Goal: Transaction & Acquisition: Subscribe to service/newsletter

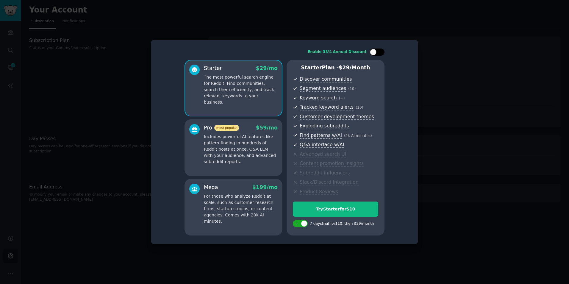
click at [374, 50] on div at bounding box center [373, 52] width 7 height 7
click at [374, 50] on div at bounding box center [377, 52] width 15 height 7
click at [374, 50] on div at bounding box center [373, 52] width 7 height 7
click at [374, 50] on div at bounding box center [377, 52] width 15 height 7
click at [374, 50] on div at bounding box center [373, 52] width 7 height 7
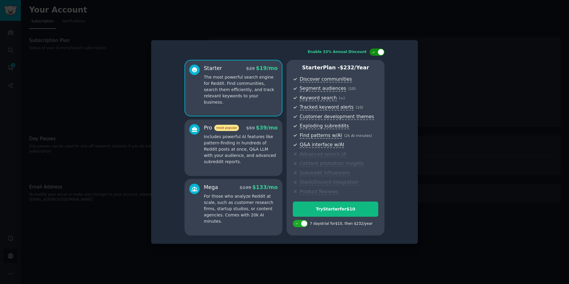
click at [374, 50] on div at bounding box center [377, 52] width 15 height 7
click at [374, 50] on div at bounding box center [373, 52] width 7 height 7
click at [374, 50] on div at bounding box center [377, 52] width 15 height 7
click at [374, 50] on div at bounding box center [373, 52] width 7 height 7
click at [374, 50] on div at bounding box center [377, 52] width 15 height 7
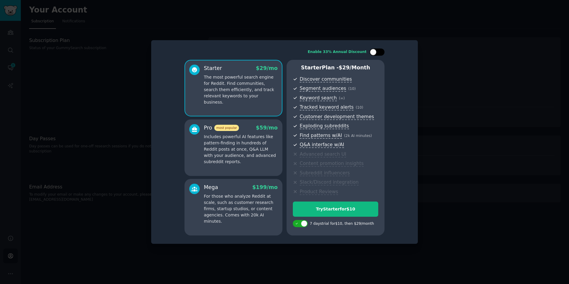
click at [374, 50] on div at bounding box center [373, 52] width 7 height 7
click at [374, 50] on div at bounding box center [377, 52] width 15 height 7
click at [374, 50] on div at bounding box center [373, 52] width 7 height 7
click at [374, 50] on div at bounding box center [377, 52] width 15 height 7
click at [374, 50] on div at bounding box center [373, 52] width 7 height 7
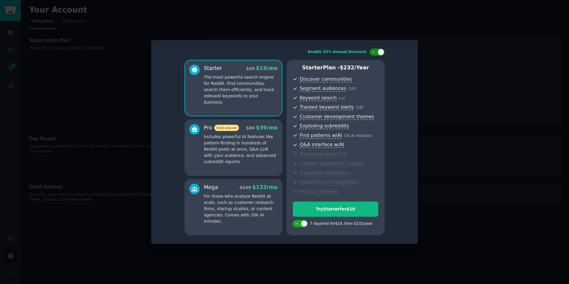
click at [374, 50] on div at bounding box center [377, 52] width 15 height 7
click at [374, 50] on div at bounding box center [373, 52] width 7 height 7
click at [374, 50] on div at bounding box center [377, 52] width 15 height 7
checkbox input "false"
drag, startPoint x: 339, startPoint y: 68, endPoint x: 368, endPoint y: 65, distance: 29.1
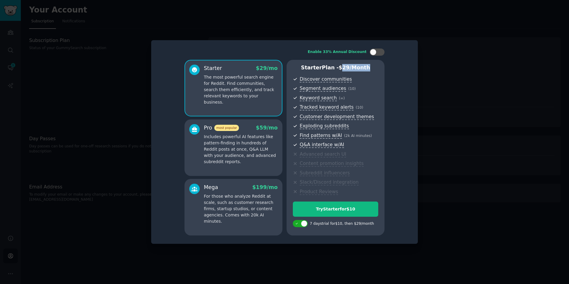
click at [368, 65] on p "Starter Plan - $ 29 /month" at bounding box center [335, 67] width 85 height 7
click at [373, 85] on ul "Discover communities Segment audiences ( 10 ) Keyword search ( ∞ ) Tracked keyw…" at bounding box center [335, 136] width 85 height 120
click at [423, 124] on div at bounding box center [284, 142] width 569 height 284
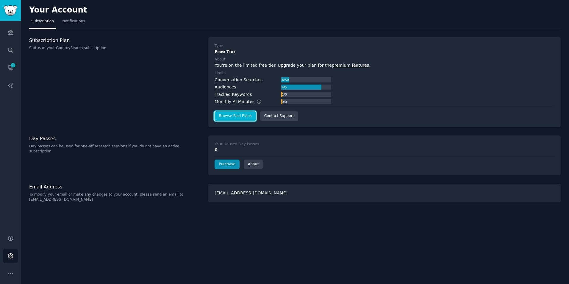
click at [223, 116] on link "Browse Paid Plans" at bounding box center [235, 116] width 41 height 10
